Goal: Transaction & Acquisition: Purchase product/service

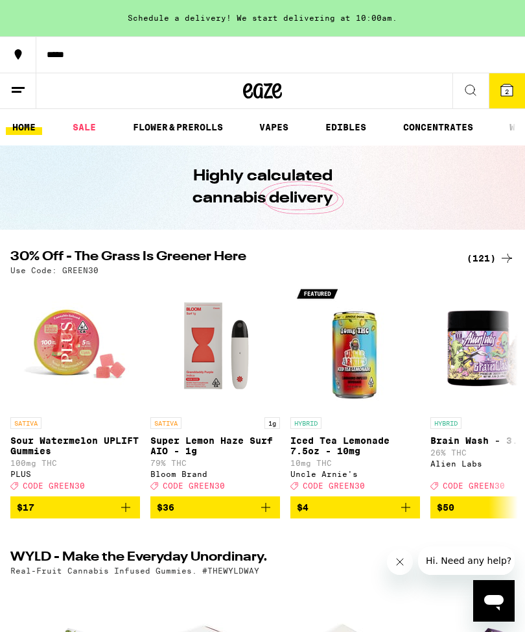
click at [23, 88] on line at bounding box center [18, 88] width 13 height 0
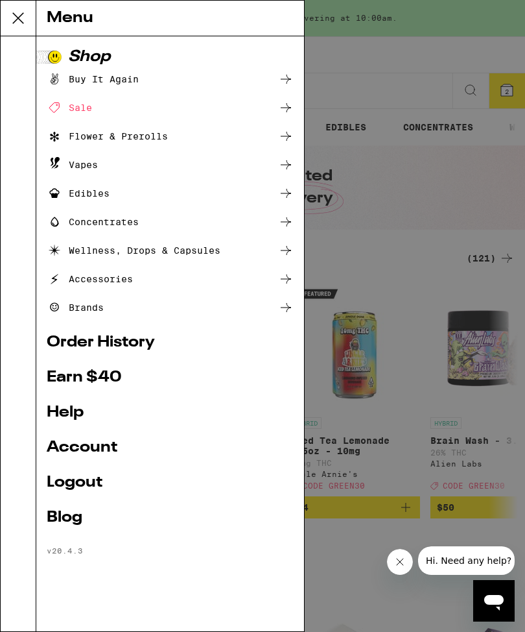
click at [82, 310] on div "Brands" at bounding box center [75, 308] width 57 height 16
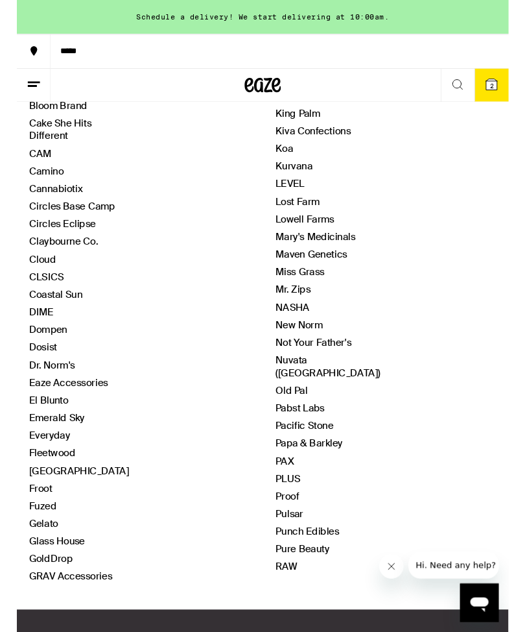
scroll to position [350, 0]
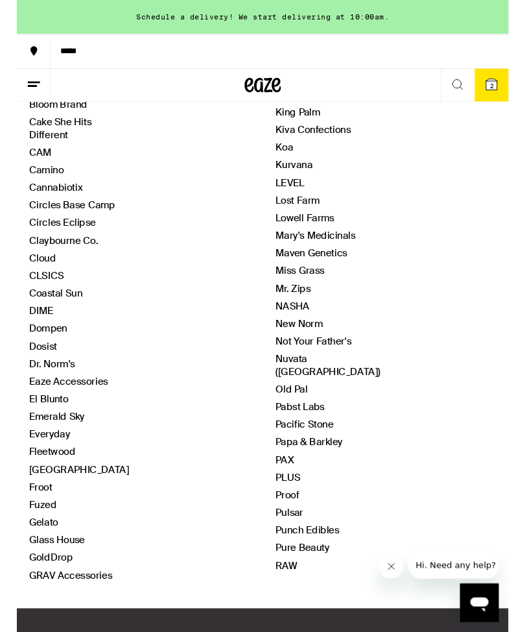
click at [21, 263] on link "Claybourne Co." at bounding box center [50, 257] width 74 height 14
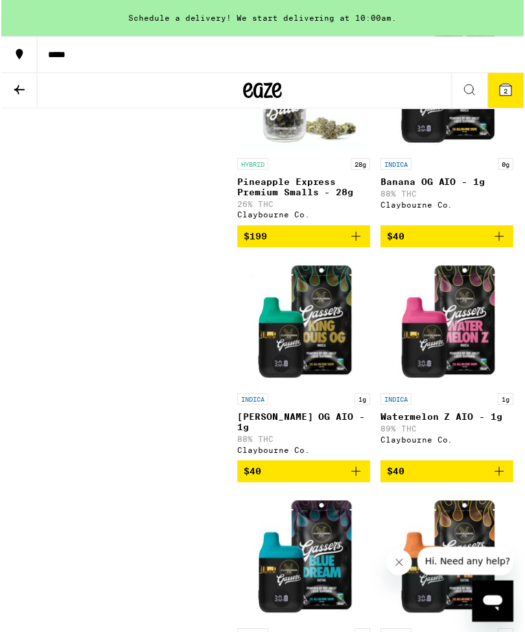
scroll to position [3537, 0]
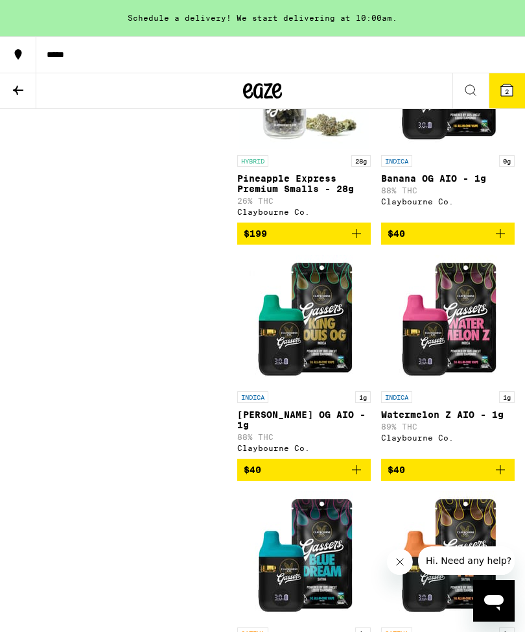
click at [463, 149] on img "Open page for Banana OG AIO - 1g from Claybourne Co." at bounding box center [448, 84] width 130 height 130
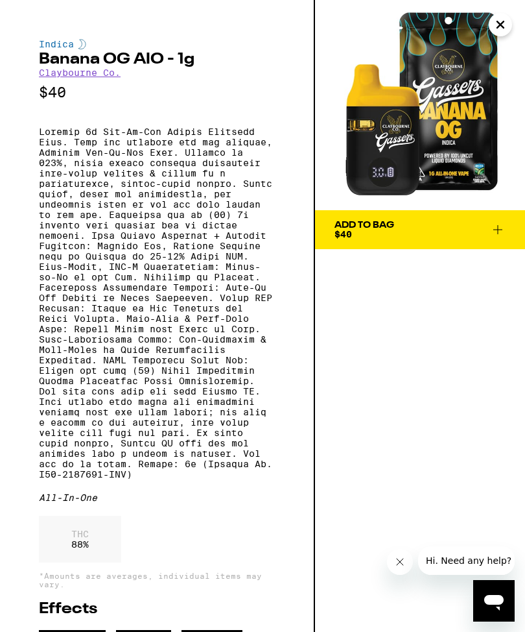
click at [496, 30] on icon "Close" at bounding box center [501, 24] width 16 height 19
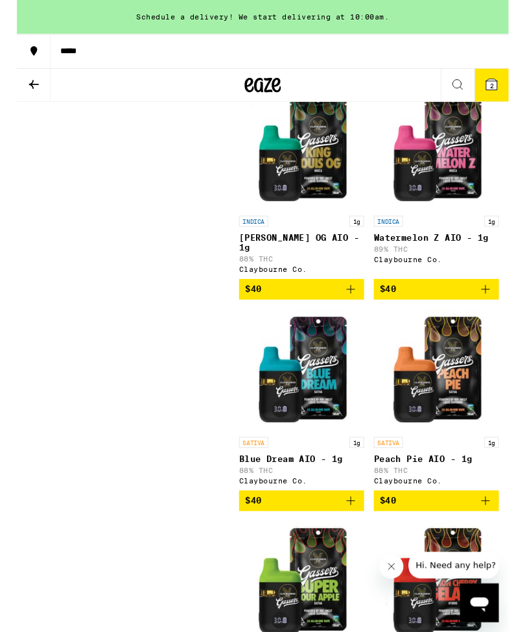
scroll to position [3697, 0]
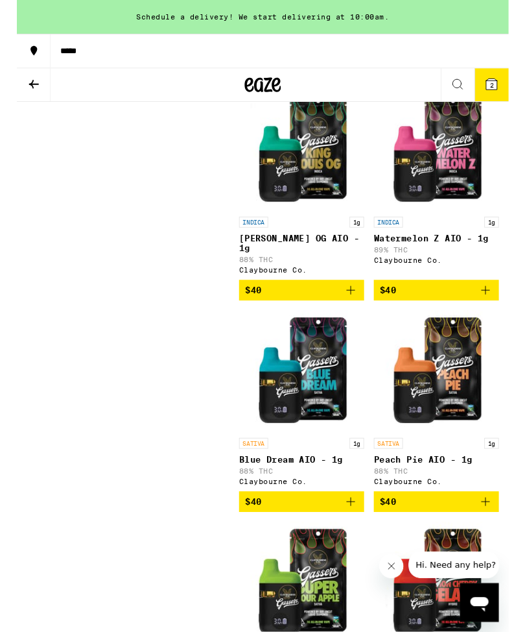
click at [433, 225] on img "Open page for Watermelon Z AIO - 1g from Claybourne Co." at bounding box center [448, 160] width 130 height 130
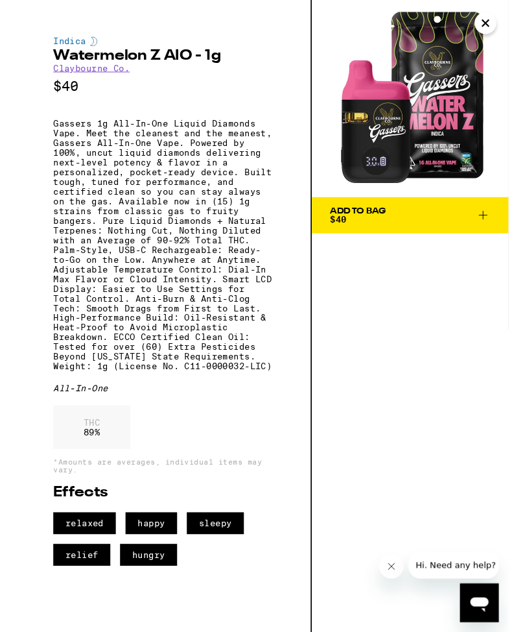
click at [505, 35] on button "Close" at bounding box center [500, 24] width 23 height 23
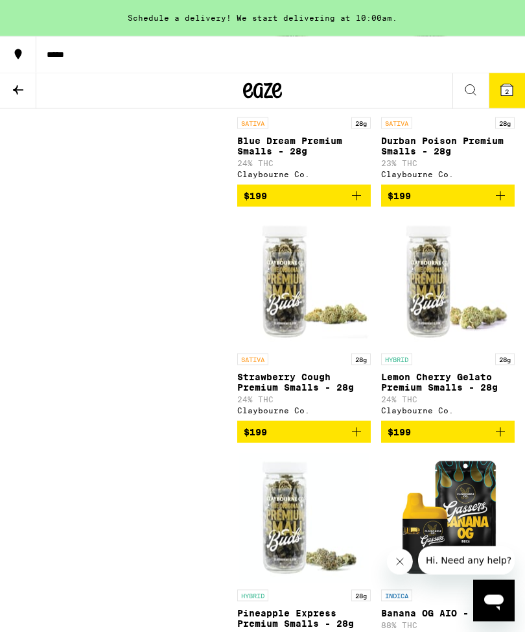
scroll to position [3099, 0]
